Goal: Task Accomplishment & Management: Manage account settings

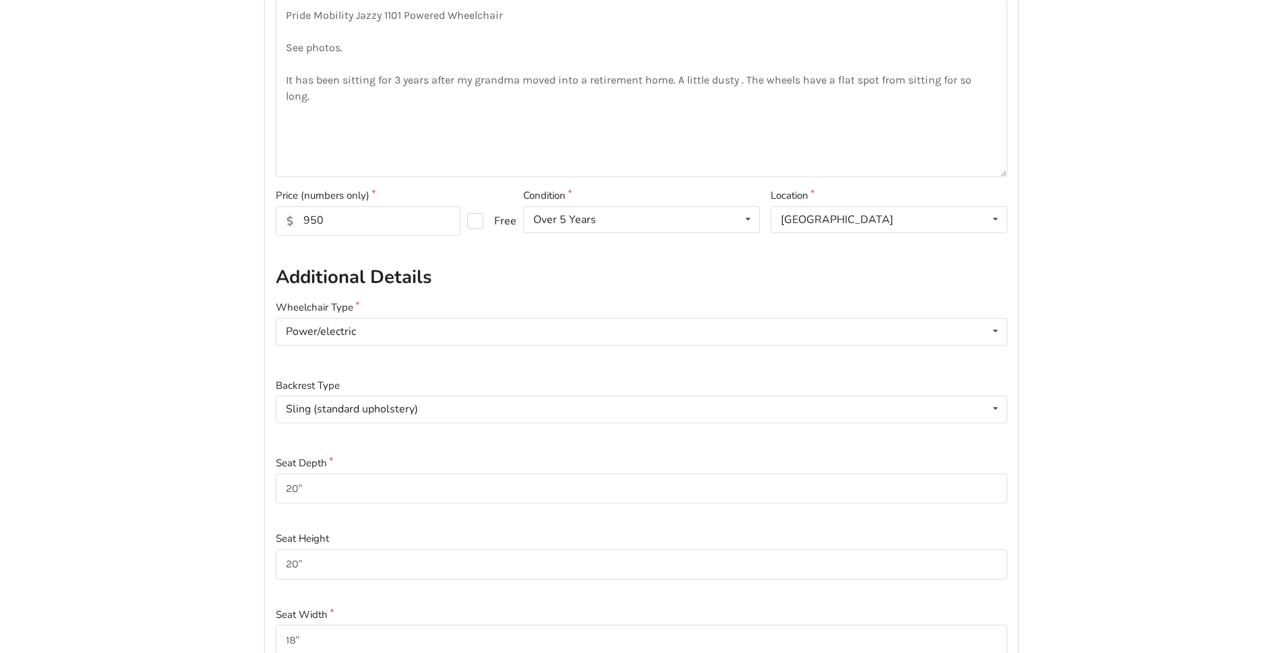
scroll to position [270, 0]
drag, startPoint x: 338, startPoint y: 223, endPoint x: 235, endPoint y: 225, distance: 102.5
type input "550"
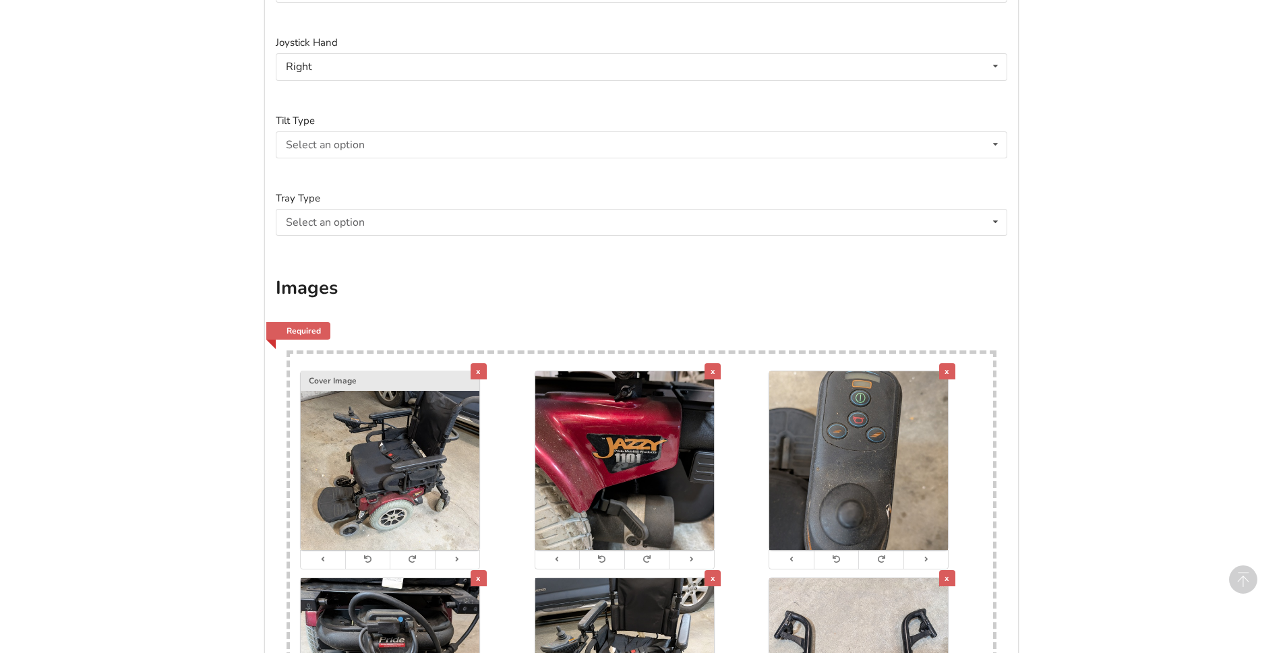
scroll to position [2563, 0]
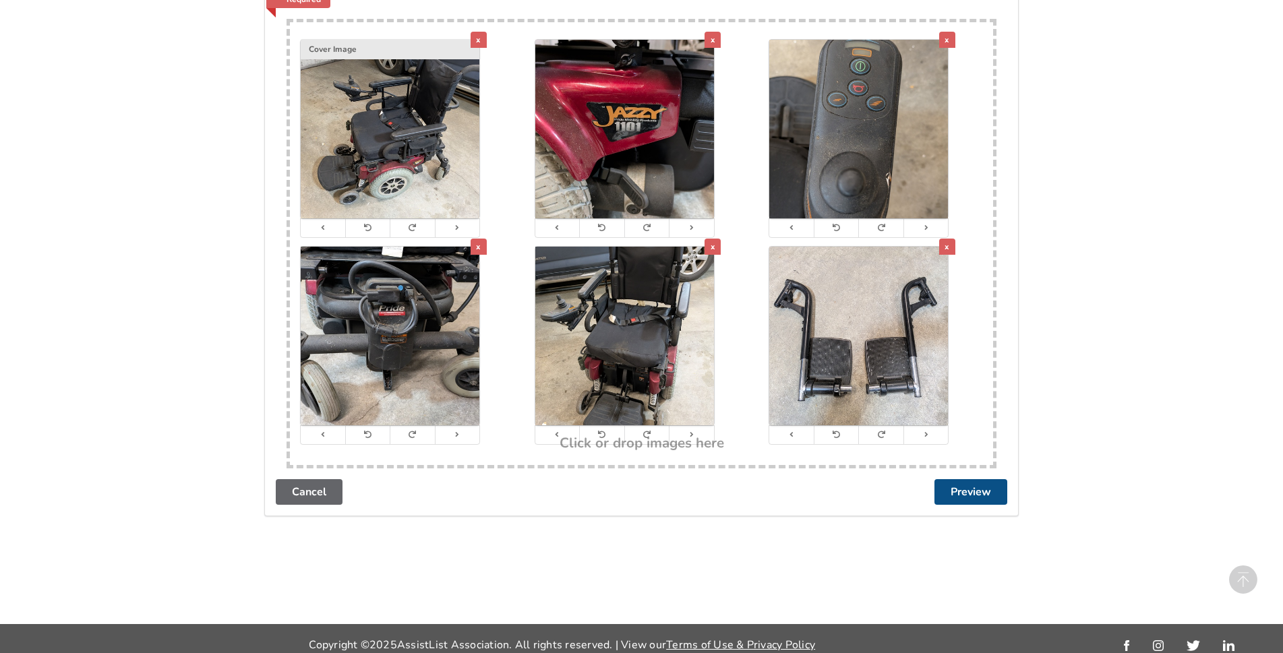
click at [956, 486] on button "Preview" at bounding box center [971, 492] width 73 height 26
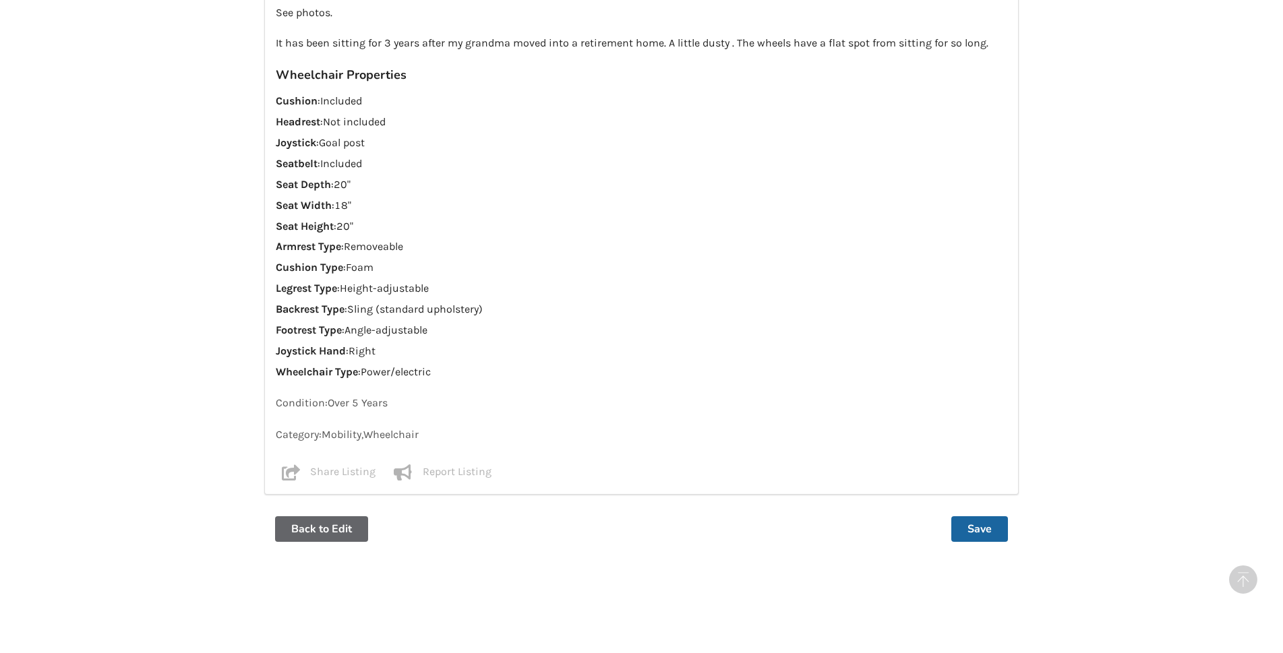
scroll to position [1151, 0]
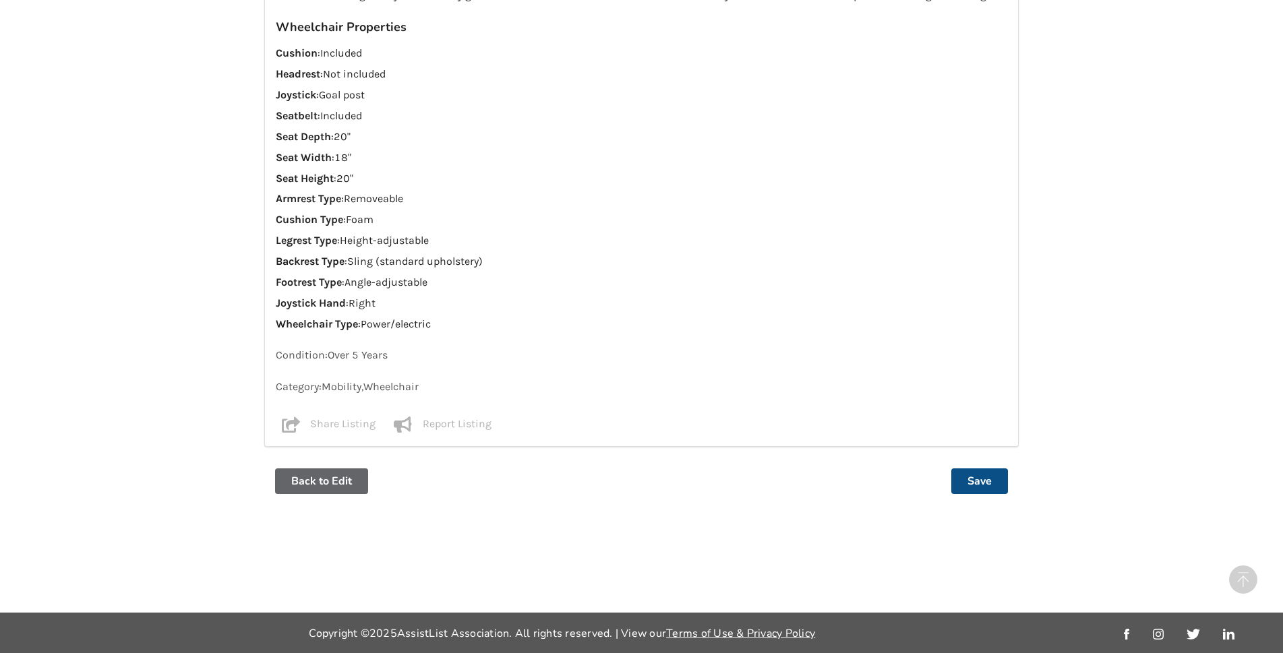
click at [989, 484] on button "Save" at bounding box center [980, 482] width 57 height 26
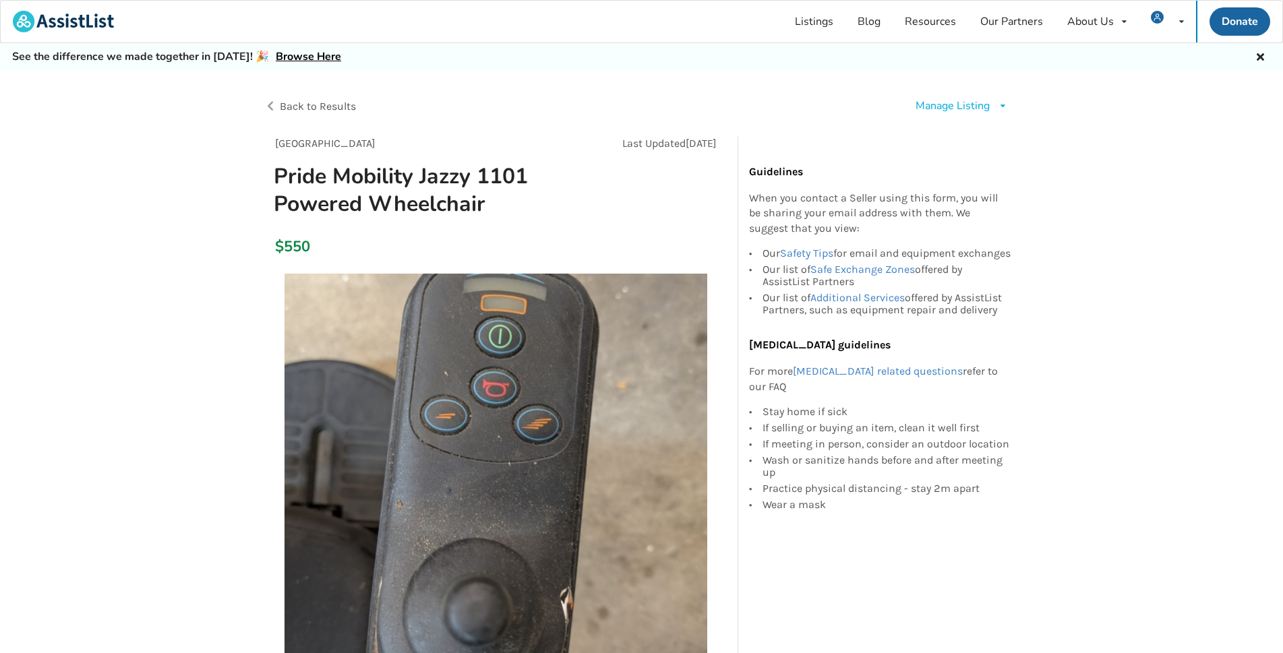
click at [974, 105] on div "Manage Listing" at bounding box center [953, 106] width 74 height 16
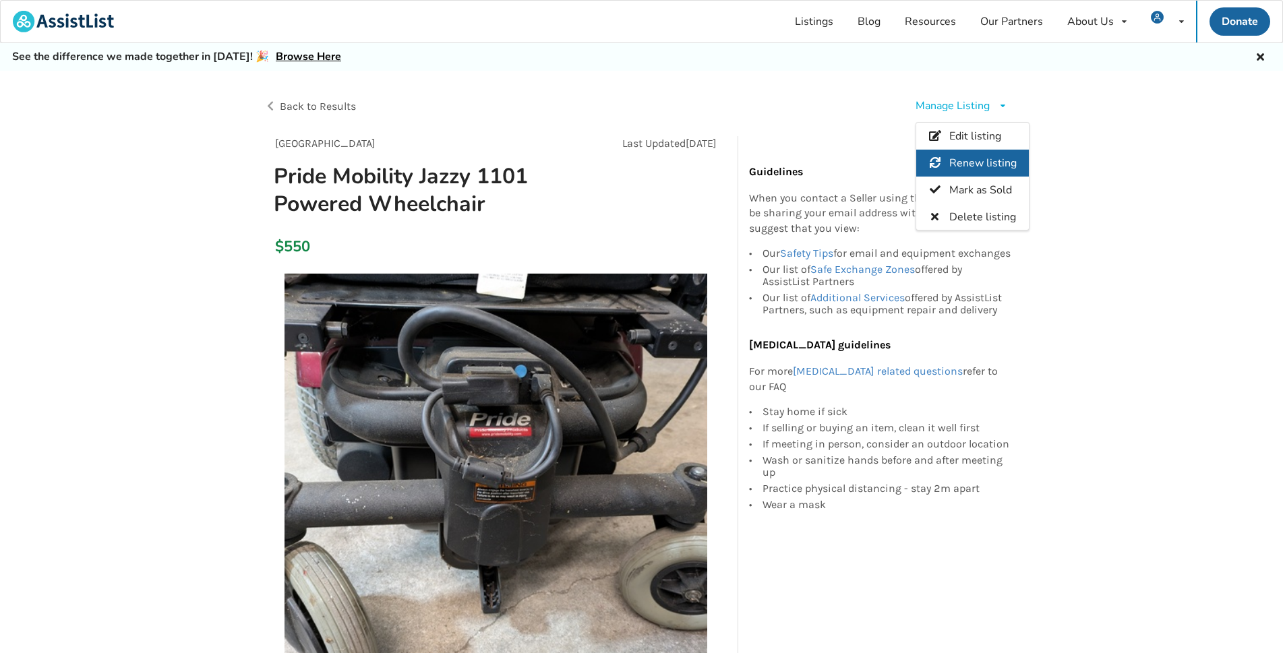
click at [993, 162] on span "Renew listing" at bounding box center [983, 163] width 67 height 15
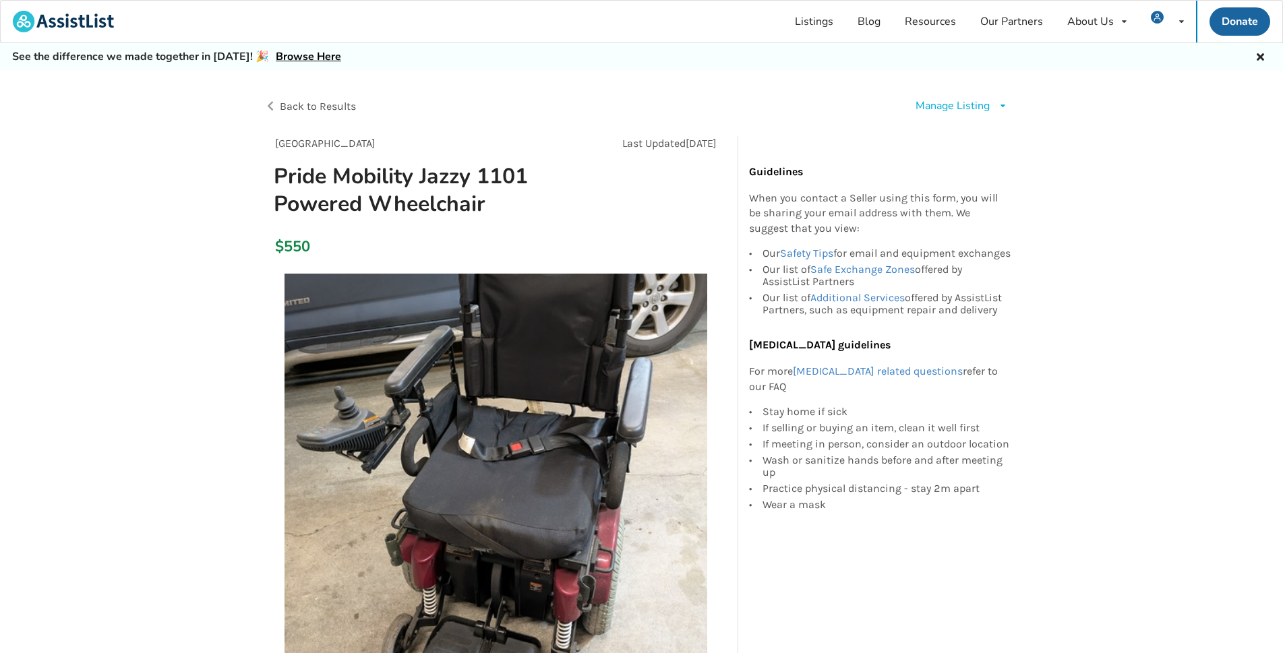
click at [1234, 78] on icon at bounding box center [1237, 75] width 13 height 11
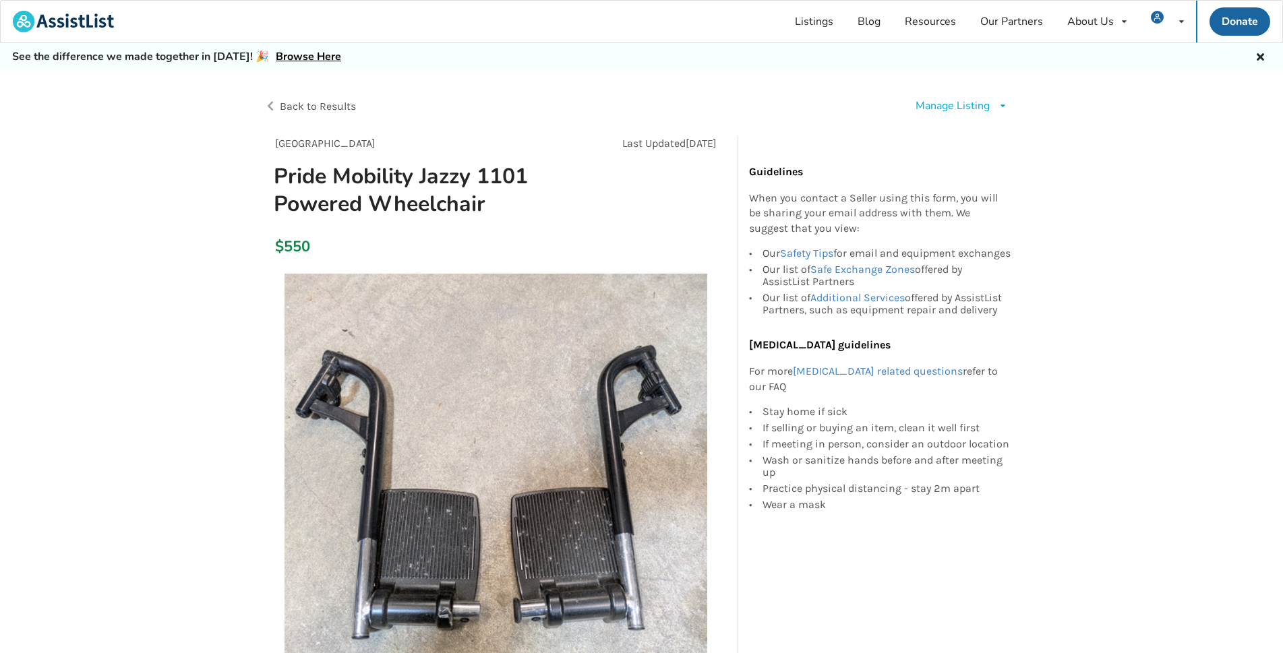
click at [1260, 57] on icon at bounding box center [1260, 55] width 13 height 11
